Goal: Complete application form: Complete application form

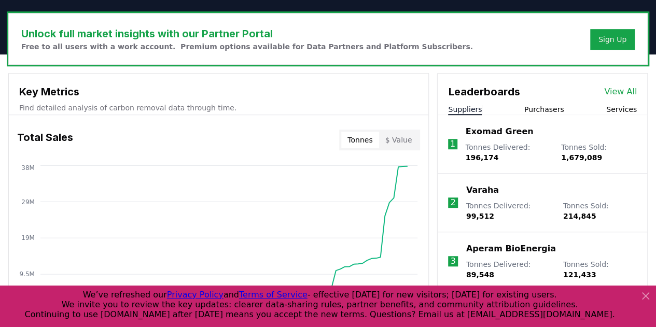
scroll to position [303, 0]
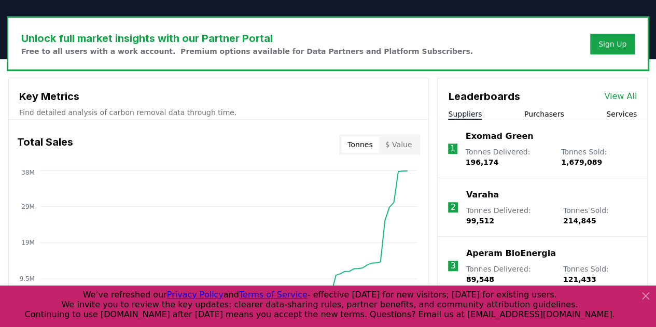
click at [616, 92] on link "View All" at bounding box center [620, 96] width 33 height 12
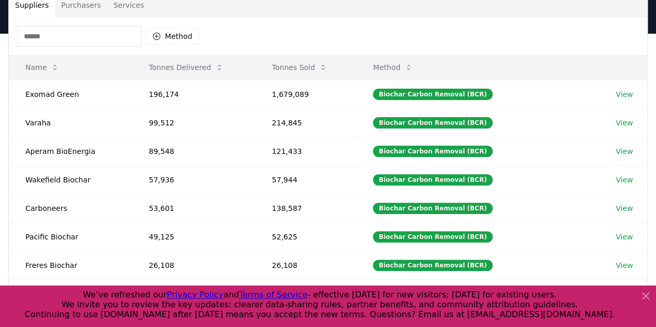
scroll to position [71, 0]
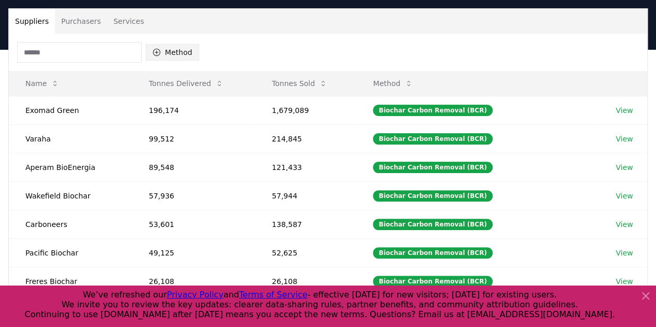
click at [177, 57] on button "Method" at bounding box center [172, 52] width 53 height 17
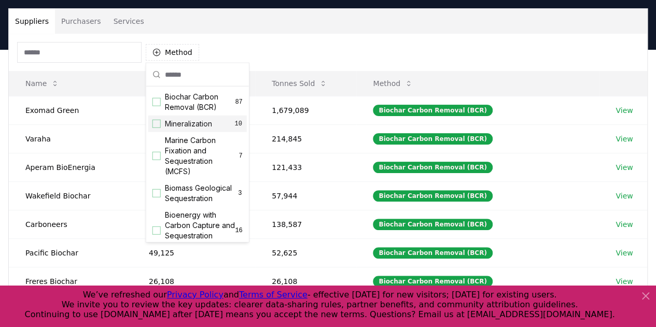
click at [157, 124] on div "Suggestions" at bounding box center [156, 124] width 8 height 8
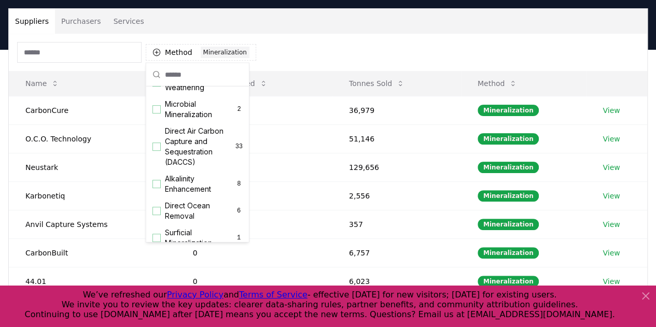
scroll to position [221, 0]
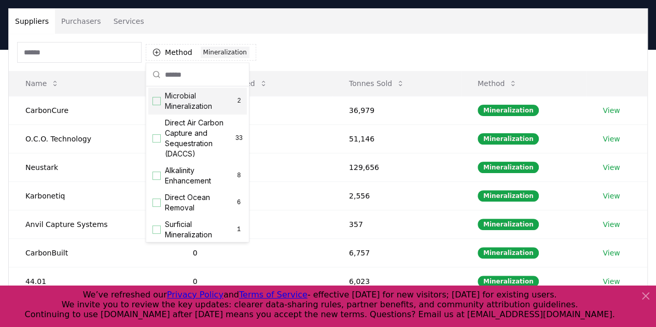
click at [152, 105] on div "Suggestions" at bounding box center [156, 101] width 8 height 8
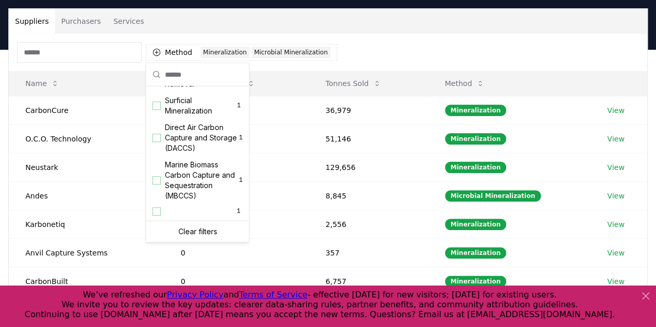
scroll to position [355, 0]
click at [156, 99] on div "Surficial Mineralization 1" at bounding box center [197, 105] width 99 height 27
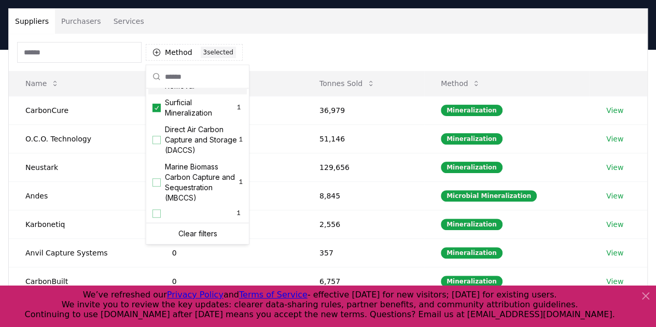
scroll to position [66, 0]
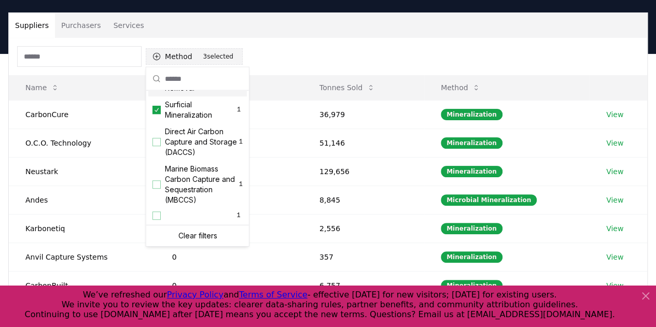
click at [181, 55] on button "Method 3 3 selected" at bounding box center [194, 56] width 97 height 17
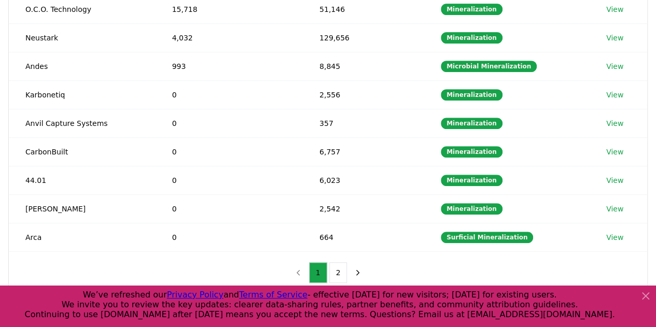
scroll to position [215, 0]
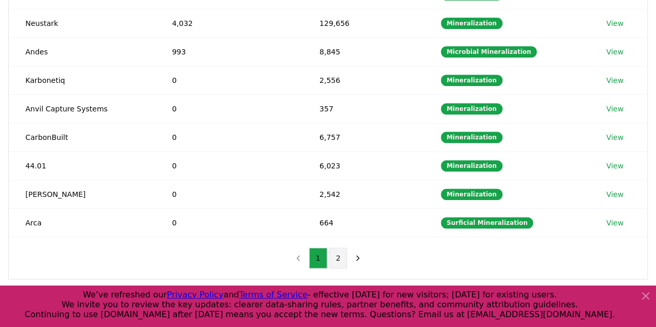
click at [335, 258] on button "2" at bounding box center [338, 258] width 18 height 21
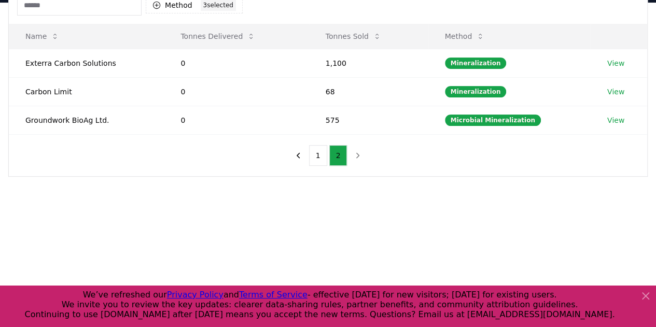
scroll to position [116, 0]
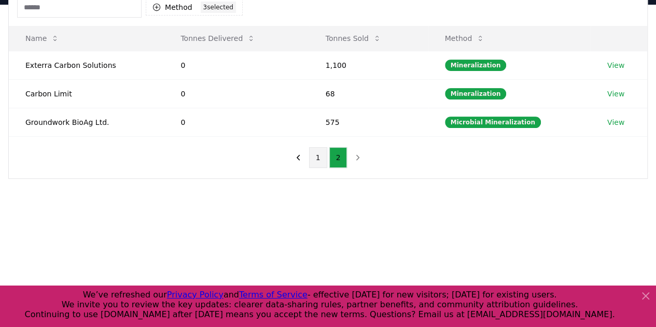
click at [320, 155] on button "1" at bounding box center [318, 157] width 18 height 21
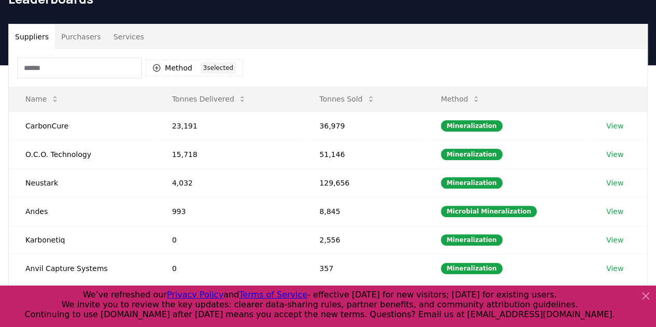
scroll to position [40, 0]
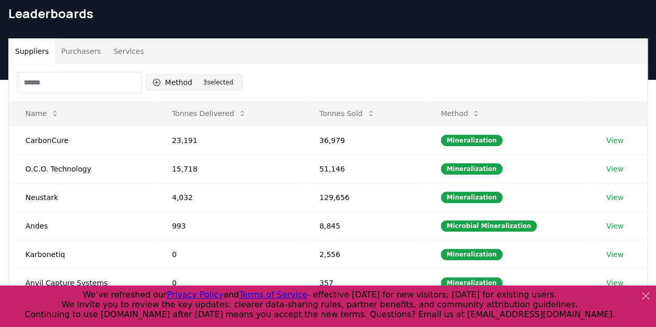
click at [212, 82] on div "3 selected" at bounding box center [218, 82] width 35 height 11
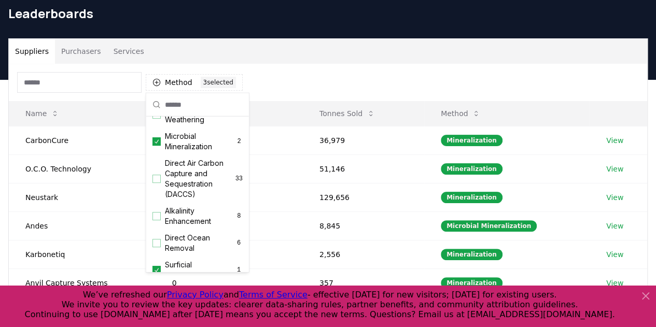
scroll to position [204, 0]
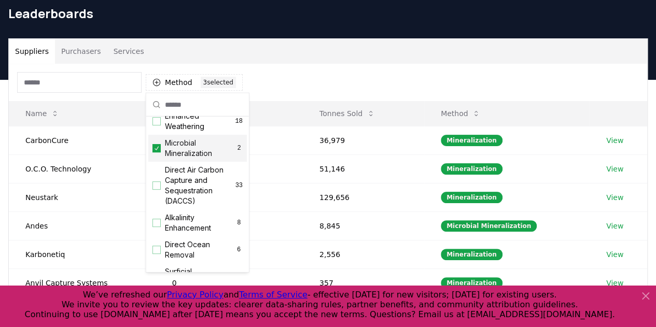
click at [153, 152] on icon "Suggestions" at bounding box center [156, 148] width 7 height 8
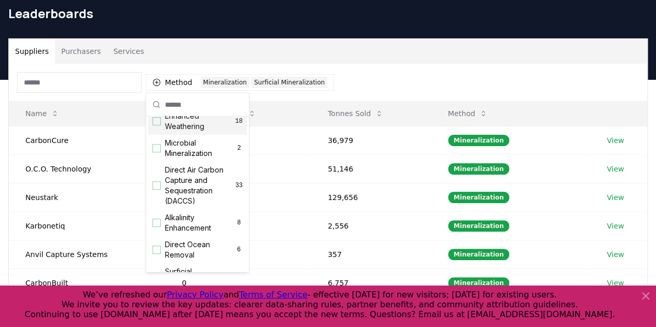
click at [356, 76] on div "Method 2 Mineralization Surficial Mineralization" at bounding box center [328, 82] width 638 height 37
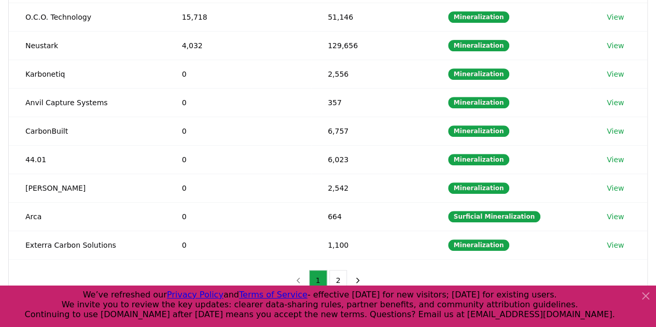
scroll to position [192, 0]
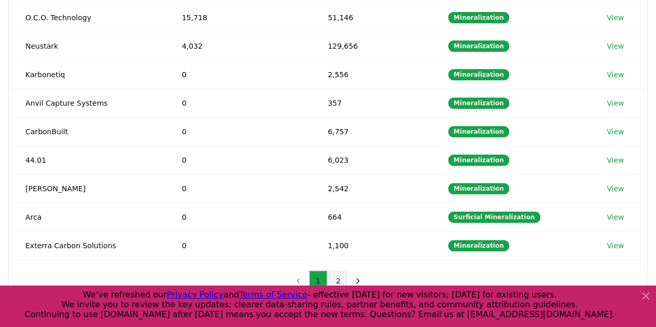
click at [337, 273] on button "2" at bounding box center [338, 281] width 18 height 21
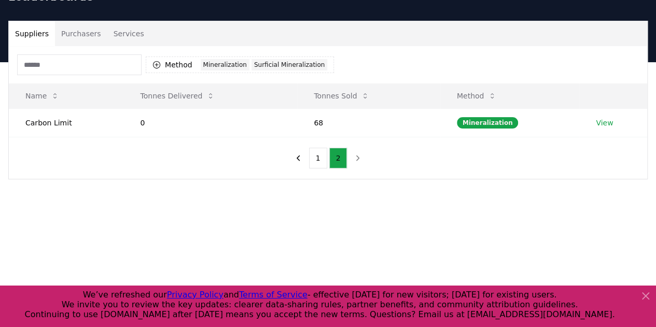
scroll to position [57, 0]
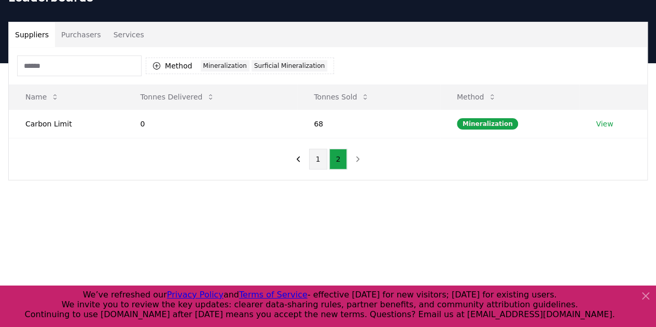
click at [317, 163] on button "1" at bounding box center [318, 159] width 18 height 21
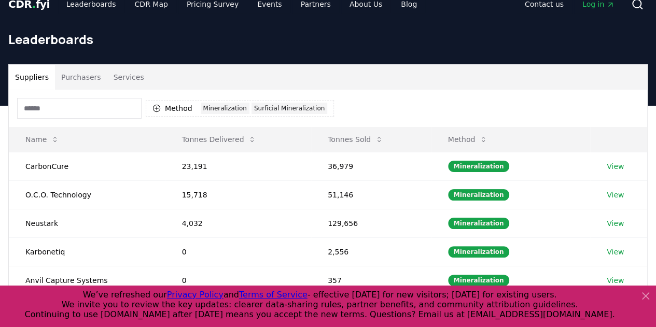
scroll to position [0, 0]
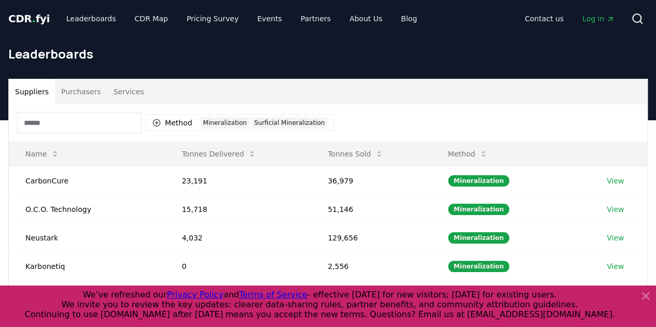
click at [99, 117] on input at bounding box center [79, 123] width 124 height 21
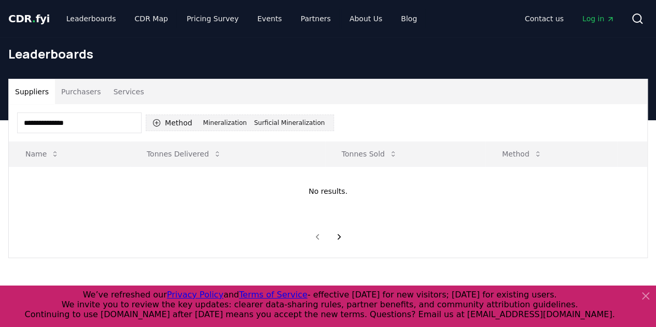
click at [188, 118] on button "Method 2 Mineralization Surficial Mineralization" at bounding box center [240, 123] width 188 height 17
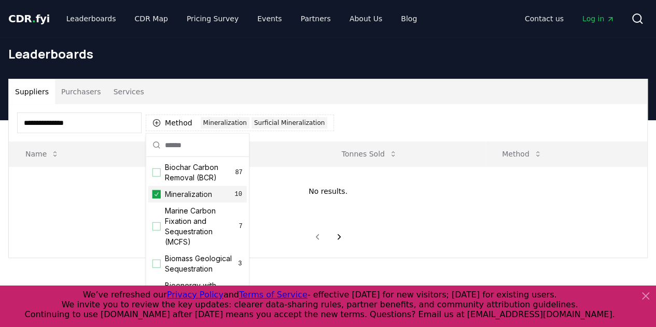
click at [156, 194] on icon "Suggestions" at bounding box center [156, 194] width 7 height 8
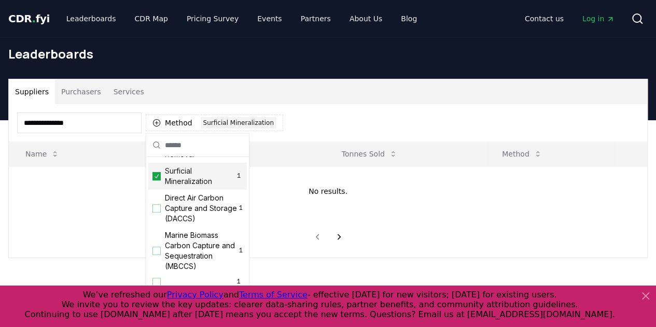
click at [157, 177] on icon "Suggestions" at bounding box center [156, 176] width 7 height 8
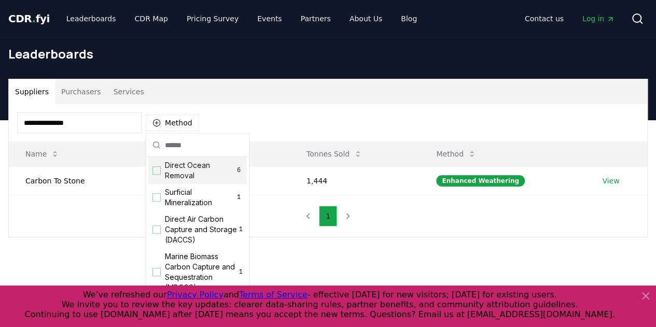
click at [334, 106] on div "**********" at bounding box center [328, 122] width 638 height 37
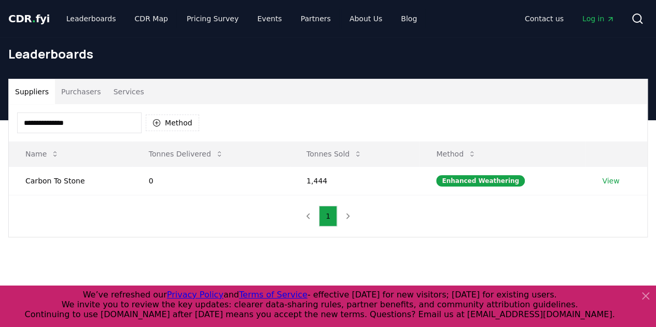
click at [105, 124] on input "**********" at bounding box center [79, 123] width 124 height 21
drag, startPoint x: 105, startPoint y: 124, endPoint x: 0, endPoint y: 120, distance: 104.8
click at [0, 120] on div "**********" at bounding box center [328, 158] width 656 height 159
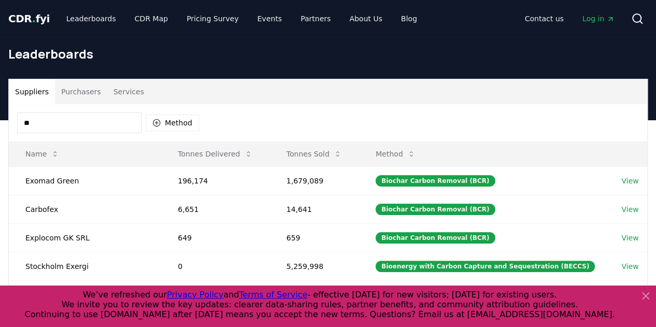
type input "*"
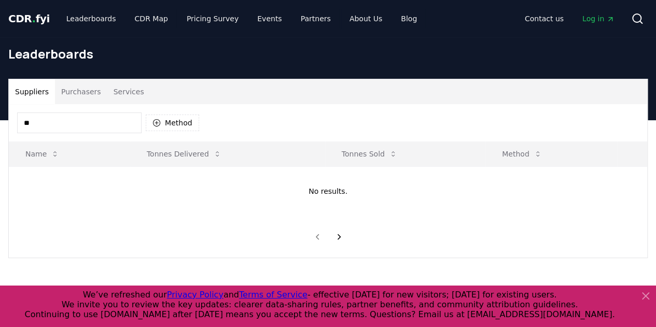
type input "*"
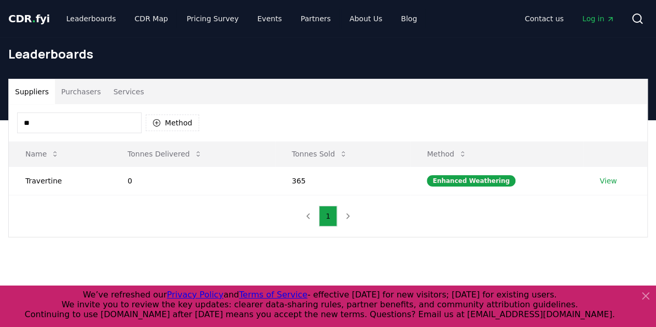
type input "*"
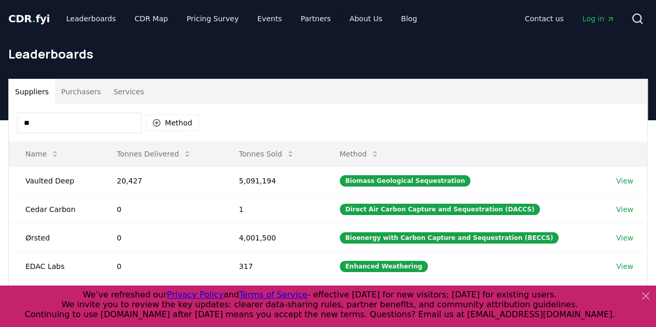
type input "*"
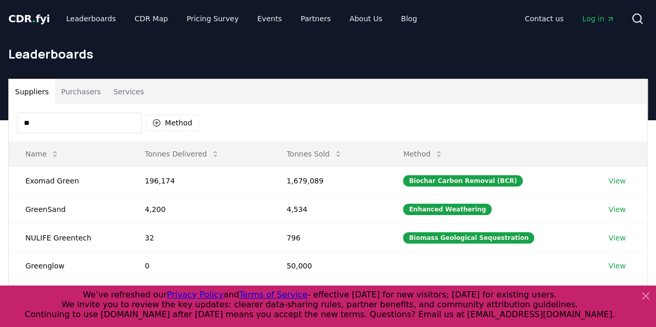
type input "*"
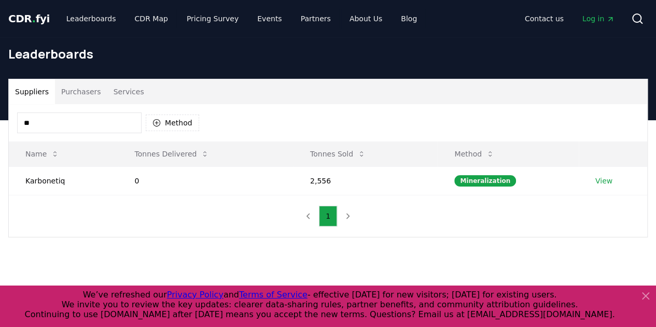
type input "*"
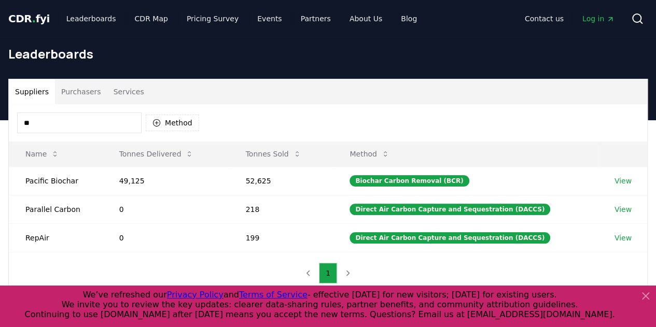
type input "*"
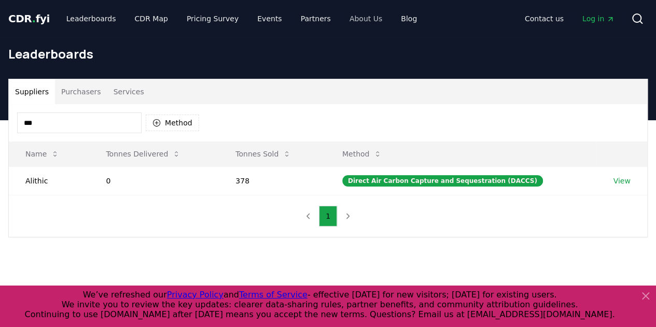
type input "***"
